Goal: Task Accomplishment & Management: Use online tool/utility

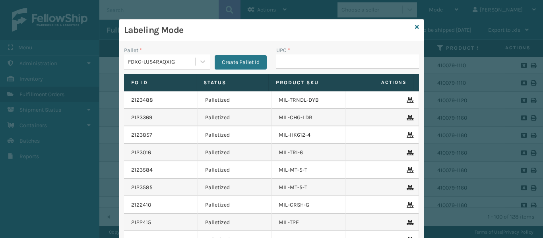
click at [321, 60] on input "UPC *" at bounding box center [347, 61] width 143 height 14
type input "840985123642"
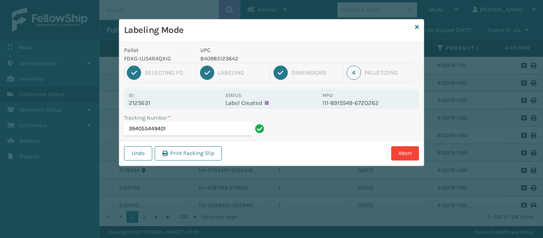
click at [164, 101] on p "2125631" at bounding box center [175, 102] width 92 height 7
drag, startPoint x: 129, startPoint y: 103, endPoint x: 170, endPoint y: 103, distance: 41.4
click at [170, 103] on p "2125631" at bounding box center [175, 102] width 92 height 7
copy p "2125631"
click at [201, 128] on input "394055449401" at bounding box center [188, 129] width 128 height 14
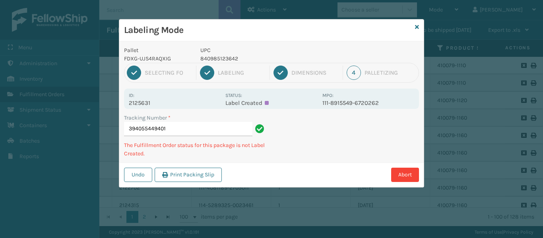
click at [214, 115] on div "Tracking Number *" at bounding box center [195, 118] width 143 height 8
drag, startPoint x: 130, startPoint y: 103, endPoint x: 160, endPoint y: 104, distance: 30.7
click at [160, 104] on p "2125631" at bounding box center [175, 102] width 92 height 7
click at [371, 126] on div "Tracking Number * 394055449401 The Fulfillment Order status for this package is…" at bounding box center [271, 138] width 305 height 49
click at [370, 126] on div "Tracking Number * 394055449401 The Fulfillment Order status for this package is…" at bounding box center [271, 138] width 305 height 49
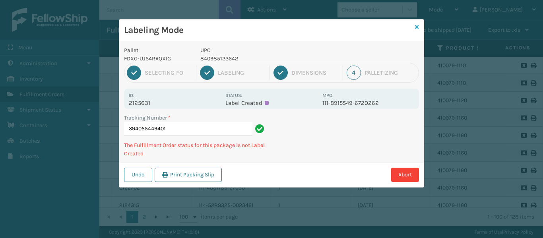
click at [416, 28] on icon at bounding box center [417, 27] width 4 height 6
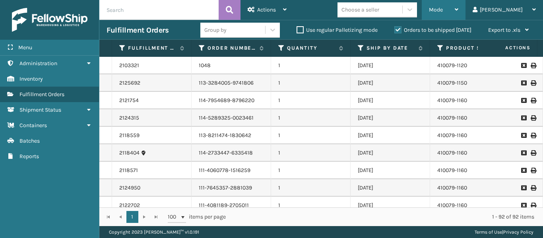
click at [443, 8] on span "Mode" at bounding box center [436, 9] width 14 height 7
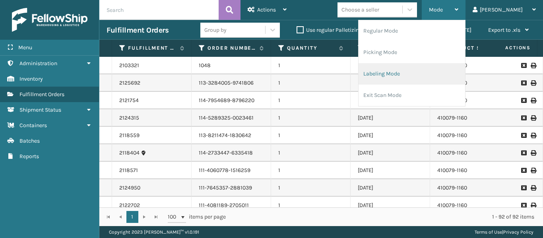
click at [428, 74] on li "Labeling Mode" at bounding box center [412, 73] width 107 height 21
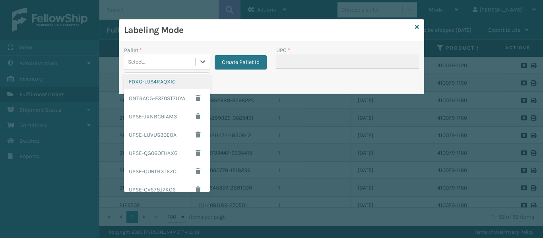
click at [195, 60] on div "Select..." at bounding box center [159, 61] width 71 height 13
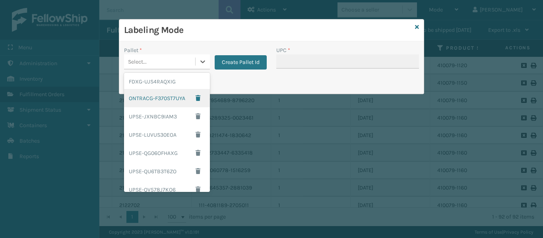
scroll to position [64, 0]
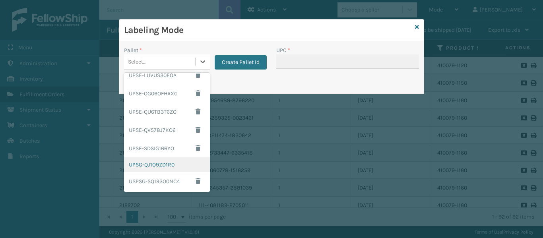
click at [152, 167] on div "UPSG-QJ1O9ZD1R0" at bounding box center [167, 165] width 86 height 15
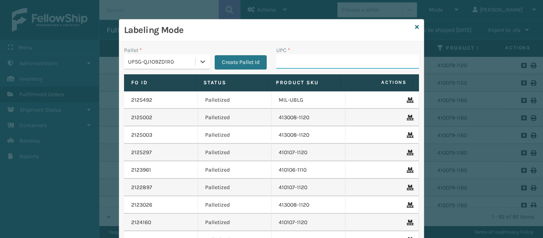
click at [342, 56] on input "UPC *" at bounding box center [347, 61] width 143 height 14
type input "849986009375"
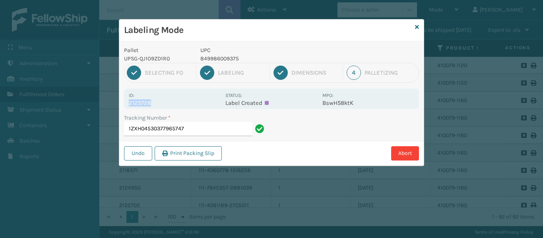
drag, startPoint x: 130, startPoint y: 102, endPoint x: 169, endPoint y: 105, distance: 38.7
click at [169, 105] on p "2125728" at bounding box center [175, 102] width 92 height 7
copy p "2125728"
click at [196, 129] on input "1ZXH04530377965747" at bounding box center [188, 129] width 128 height 14
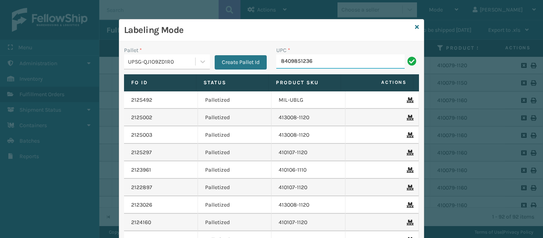
type input "84098512364"
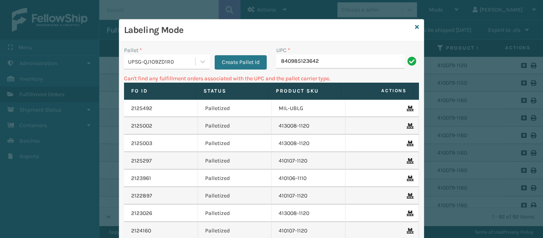
click at [154, 65] on div "UPSG-QJ1O9ZD1R0" at bounding box center [162, 62] width 68 height 8
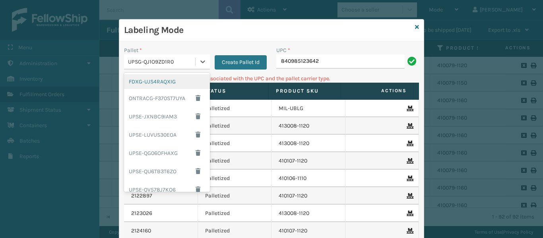
click at [156, 84] on div "FDXG-UJS4RAQXIG" at bounding box center [167, 81] width 86 height 15
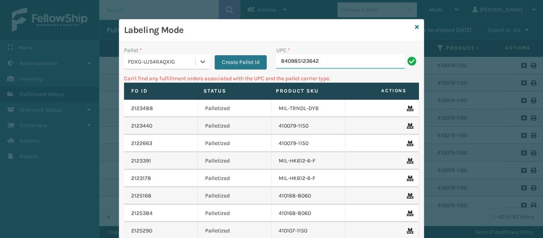
click at [332, 67] on input "840985123642" at bounding box center [340, 61] width 128 height 14
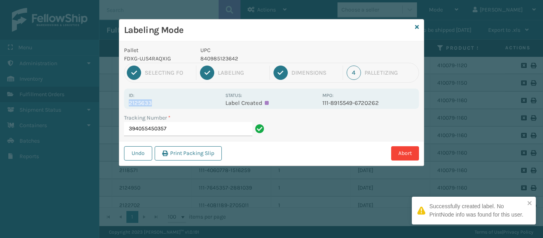
drag, startPoint x: 127, startPoint y: 105, endPoint x: 174, endPoint y: 103, distance: 47.0
click at [174, 103] on div "Id: 2125633 Status: Label Created MPO: 111-8915549-6720262" at bounding box center [271, 99] width 295 height 20
copy p "2125633"
click at [187, 125] on input "394055450357" at bounding box center [188, 129] width 128 height 14
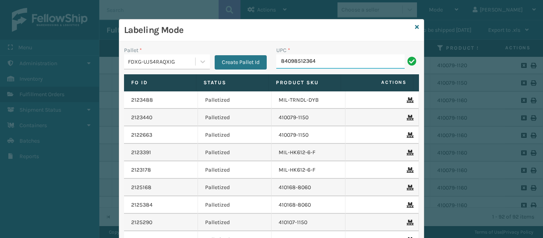
type input "840985123642"
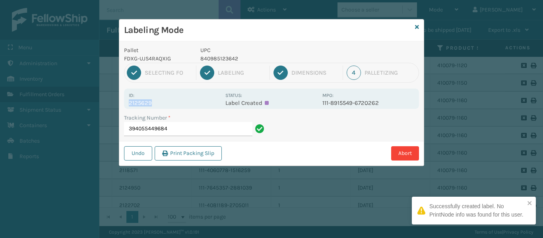
drag, startPoint x: 128, startPoint y: 101, endPoint x: 207, endPoint y: 106, distance: 79.0
click at [207, 106] on div "Id: 2125629 Status: Label Created MPO: 111-8915549-6720262" at bounding box center [271, 99] width 295 height 20
copy p "2125629"
click at [216, 136] on input "394055449684" at bounding box center [188, 129] width 128 height 14
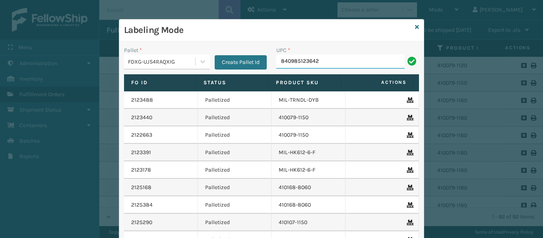
type input "840985123642"
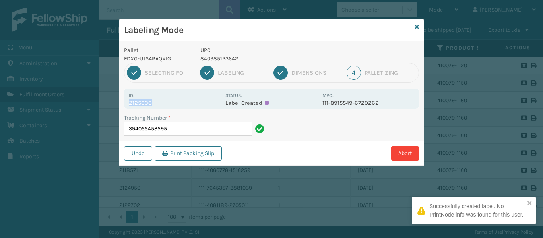
drag, startPoint x: 126, startPoint y: 103, endPoint x: 175, endPoint y: 105, distance: 48.2
click at [175, 105] on div "Id: 2125630 Status: Label Created MPO: 111-8915549-6720262" at bounding box center [271, 99] width 295 height 20
copy p "2125630"
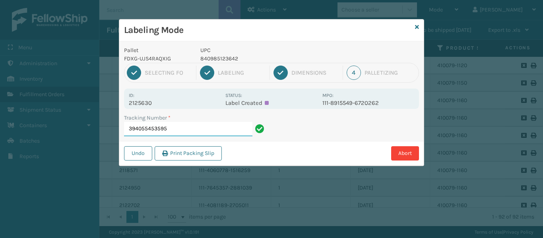
click at [185, 130] on input "394055453595" at bounding box center [188, 129] width 128 height 14
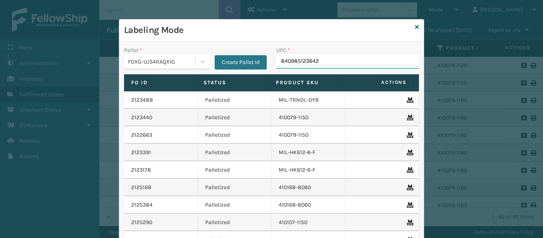
type input "840985123642"
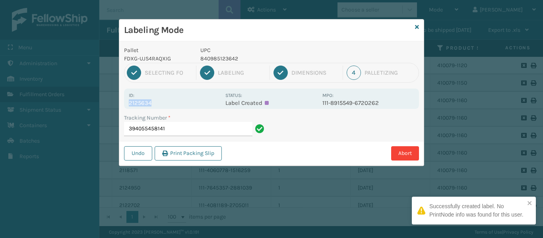
drag, startPoint x: 129, startPoint y: 103, endPoint x: 165, endPoint y: 105, distance: 35.5
click at [165, 105] on p "2125634" at bounding box center [175, 102] width 92 height 7
copy p "2125634"
click at [180, 126] on input "394055458141" at bounding box center [188, 129] width 128 height 14
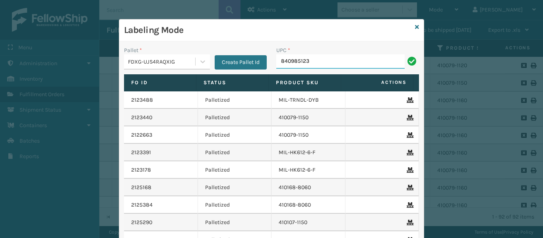
type input "8409851236"
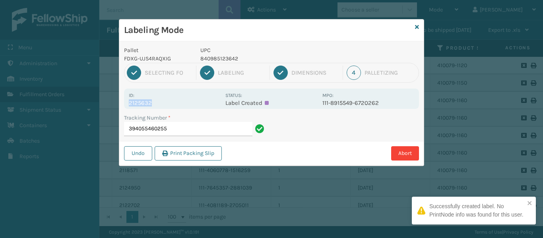
drag, startPoint x: 128, startPoint y: 103, endPoint x: 164, endPoint y: 103, distance: 35.8
click at [164, 103] on div "Id: 2125632 Status: Label Created MPO: 111-8915549-6720262" at bounding box center [271, 99] width 295 height 20
click at [188, 130] on input "394055460255" at bounding box center [188, 129] width 128 height 14
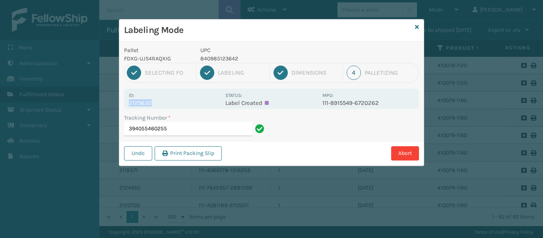
drag, startPoint x: 129, startPoint y: 104, endPoint x: 157, endPoint y: 107, distance: 28.4
click at [157, 107] on div "Id: 2125632 Status: Label Created MPO: 111-8915549-6720262" at bounding box center [271, 99] width 295 height 20
copy p "2125632"
click at [186, 121] on div "Tracking Number *" at bounding box center [195, 118] width 143 height 8
click at [188, 126] on input "394055460255" at bounding box center [188, 129] width 128 height 14
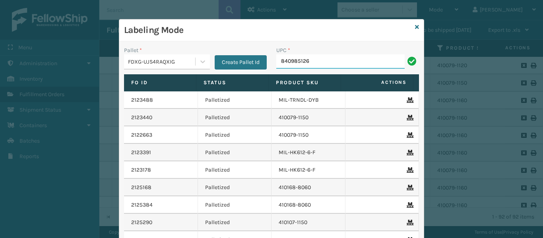
type input "8409851263"
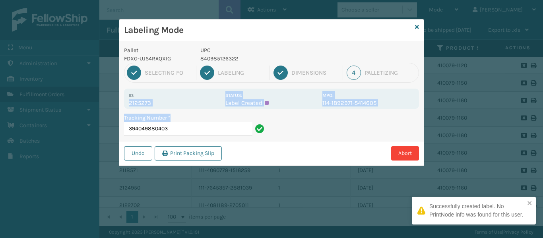
drag, startPoint x: 127, startPoint y: 101, endPoint x: 171, endPoint y: 109, distance: 44.6
click at [171, 109] on div "Pallet FDXG-UJS4RAQXIG UPC 840985126322 1 Selecting FO 2 Labeling 3 Dimensions …" at bounding box center [271, 103] width 305 height 125
click at [165, 101] on p "2125273" at bounding box center [175, 102] width 92 height 7
drag, startPoint x: 128, startPoint y: 101, endPoint x: 152, endPoint y: 104, distance: 24.1
click at [152, 104] on div "Id: 2125273 Status: Label Created MPO: 114-1892971-5414605" at bounding box center [271, 99] width 295 height 20
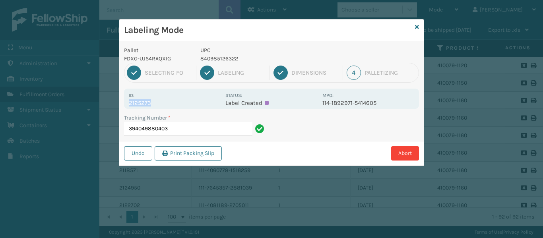
copy p "2125273"
click at [168, 125] on input "394049880403" at bounding box center [188, 129] width 128 height 14
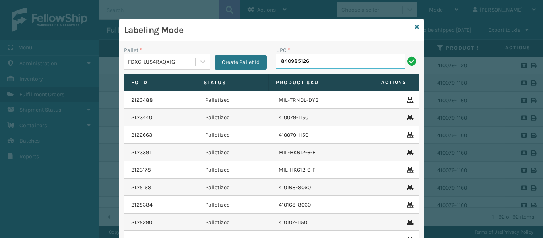
type input "8409851263"
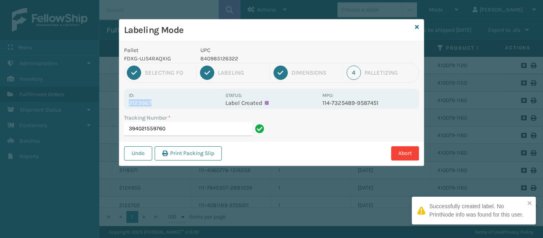
drag, startPoint x: 125, startPoint y: 103, endPoint x: 174, endPoint y: 101, distance: 49.8
click at [176, 101] on div "Id: 2123967 Status: Label Created MPO: 114-7325489-9587451" at bounding box center [271, 99] width 295 height 20
copy p "2123967"
click at [195, 136] on div "Tracking Number * 394021559760" at bounding box center [195, 127] width 152 height 27
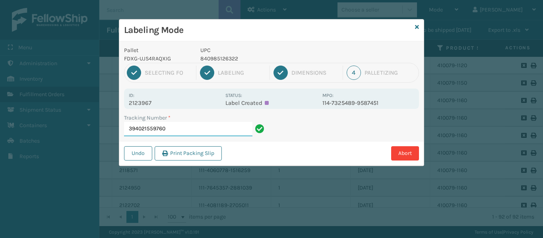
click at [200, 124] on input "394021559760" at bounding box center [188, 129] width 128 height 14
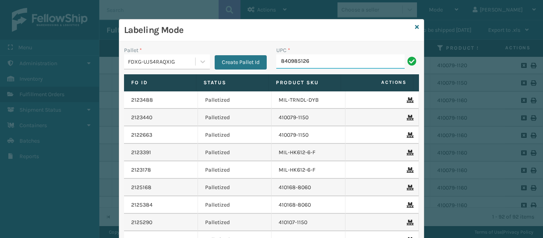
type input "8409851267"
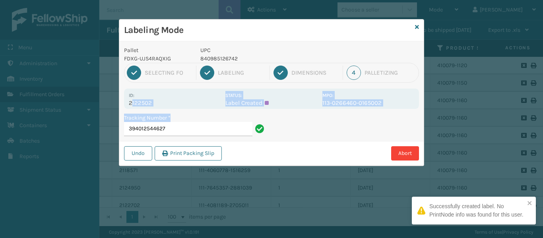
drag, startPoint x: 131, startPoint y: 104, endPoint x: 180, endPoint y: 103, distance: 48.9
click at [185, 106] on p "2122502" at bounding box center [175, 102] width 92 height 7
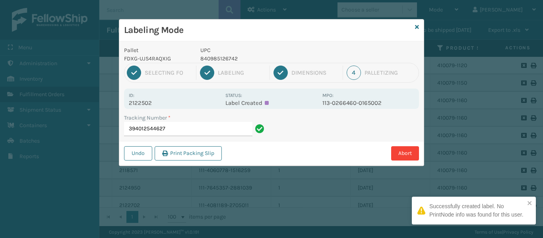
click at [166, 91] on div "Id: 2122502" at bounding box center [175, 99] width 92 height 16
drag, startPoint x: 132, startPoint y: 103, endPoint x: 119, endPoint y: 99, distance: 13.0
click at [144, 103] on p "2122502" at bounding box center [175, 102] width 92 height 7
click at [126, 103] on div "Id: 2122502 Status: Label Created MPO: 113-0266460-0165002" at bounding box center [271, 99] width 295 height 20
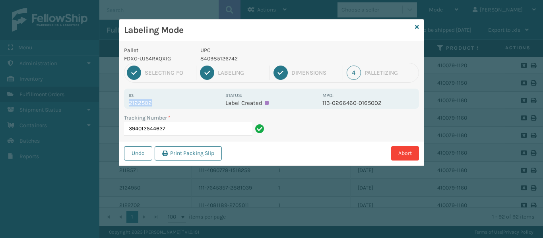
drag, startPoint x: 128, startPoint y: 102, endPoint x: 165, endPoint y: 103, distance: 36.6
click at [165, 103] on div "Id: 2122502 Status: Label Created MPO: 113-0266460-0165002" at bounding box center [271, 99] width 295 height 20
click at [190, 131] on input "394012544627" at bounding box center [188, 129] width 128 height 14
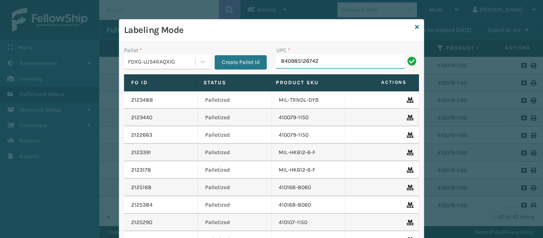
drag, startPoint x: 278, startPoint y: 60, endPoint x: 340, endPoint y: 65, distance: 62.3
click at [340, 65] on input "840985126742" at bounding box center [340, 61] width 128 height 14
type input "840985126742"
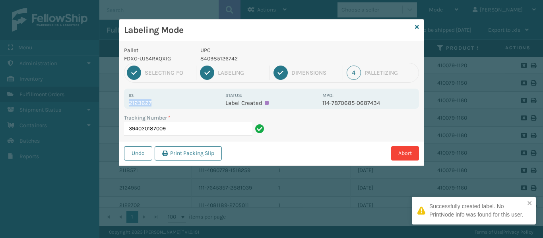
drag, startPoint x: 127, startPoint y: 103, endPoint x: 169, endPoint y: 101, distance: 41.8
click at [169, 101] on div "Id: 2123627 Status: Label Created MPO: 114-7870685-0687434" at bounding box center [271, 99] width 295 height 20
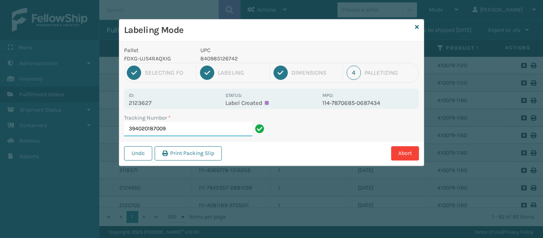
click at [184, 126] on input "394020187009" at bounding box center [188, 129] width 128 height 14
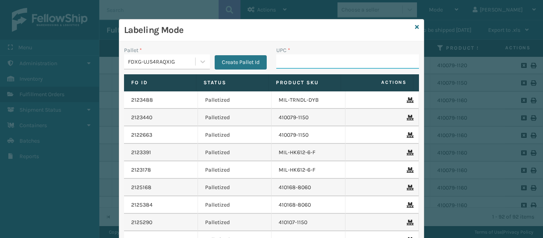
paste input "840985126742"
type input "840985126742"
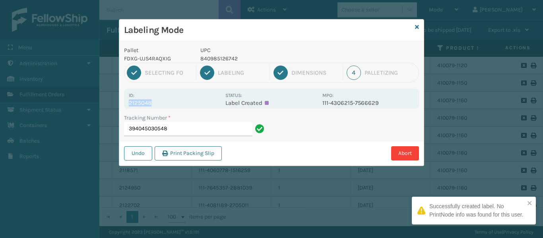
drag, startPoint x: 125, startPoint y: 99, endPoint x: 168, endPoint y: 104, distance: 43.2
click at [168, 104] on div "Id: 2125048 Status: Label Created MPO: 111-4306215-7566629" at bounding box center [271, 99] width 295 height 20
click at [192, 130] on input "394045030548" at bounding box center [188, 129] width 128 height 14
